Goal: Transaction & Acquisition: Purchase product/service

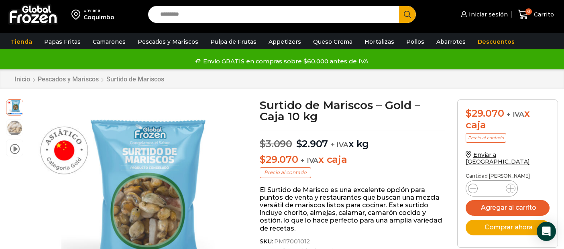
click at [56, 39] on link "Papas Fritas" at bounding box center [62, 41] width 45 height 15
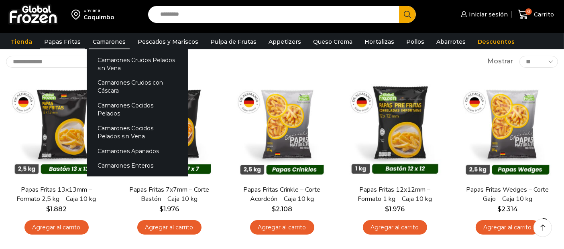
click at [114, 42] on link "Camarones" at bounding box center [109, 41] width 41 height 15
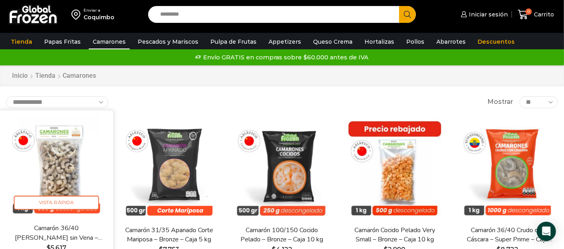
click at [67, 172] on img at bounding box center [56, 166] width 101 height 101
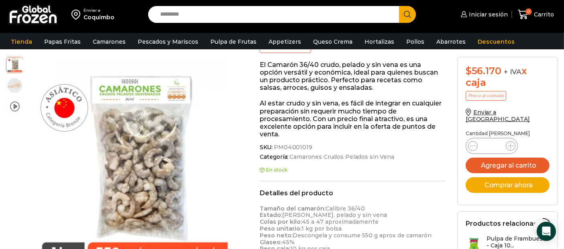
scroll to position [134, 0]
